Goal: Information Seeking & Learning: Learn about a topic

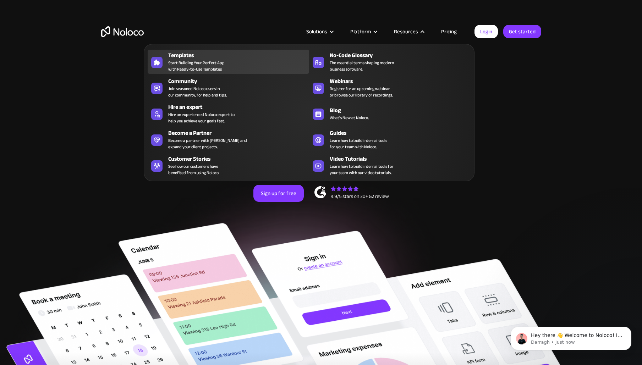
click at [228, 58] on div "Templates" at bounding box center [240, 55] width 144 height 9
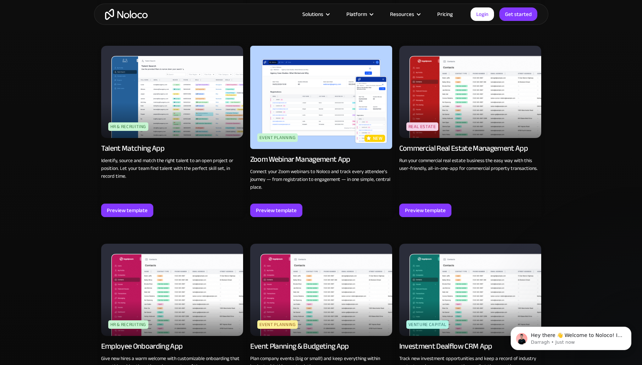
scroll to position [1463, 0]
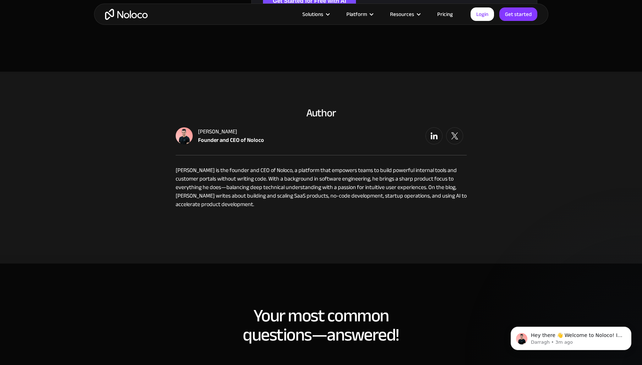
scroll to position [1171, 0]
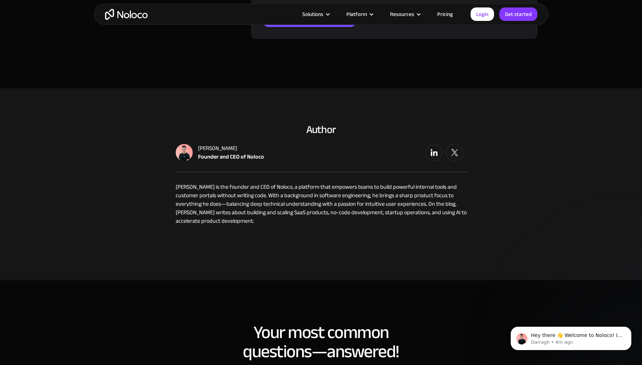
click at [349, 218] on p "Darragh is the founder and CEO of Noloco, a platform that empowers teams to bui…" at bounding box center [321, 204] width 291 height 43
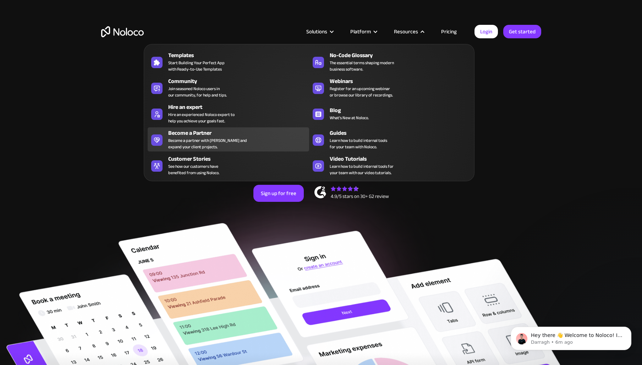
click at [220, 136] on div "Become a Partner" at bounding box center [240, 133] width 144 height 9
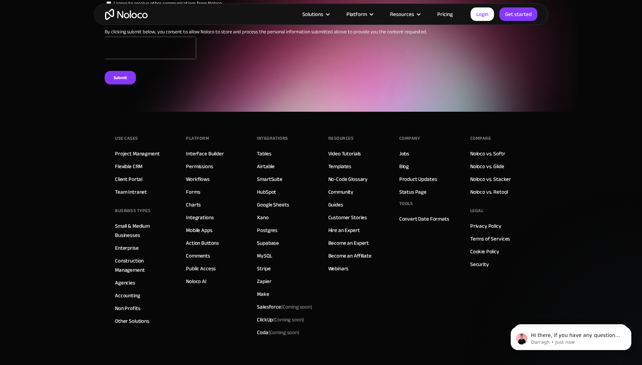
scroll to position [2701, 0]
click at [491, 161] on link "Noloco vs. Glide" at bounding box center [487, 165] width 34 height 9
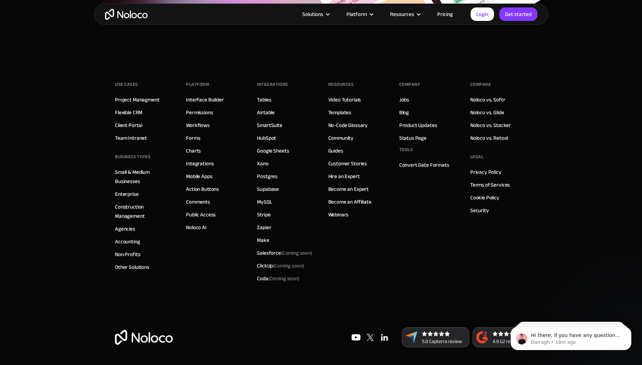
scroll to position [1913, 0]
click at [284, 98] on div "INTEGRATIONS Tables Airtable SmartSuite HubSpot Google Sheets Xano Postgres Sup…" at bounding box center [285, 183] width 57 height 206
